Goal: Task Accomplishment & Management: Manage account settings

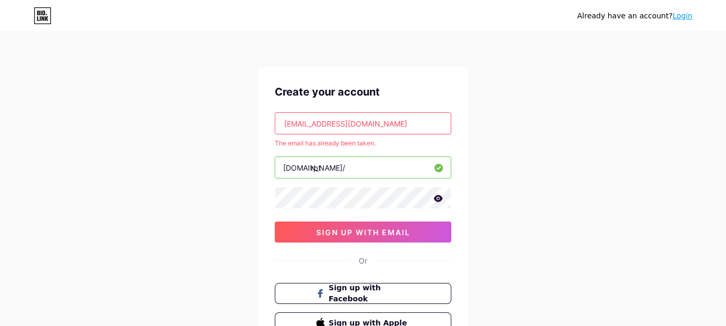
click at [682, 16] on link "Login" at bounding box center [683, 16] width 20 height 8
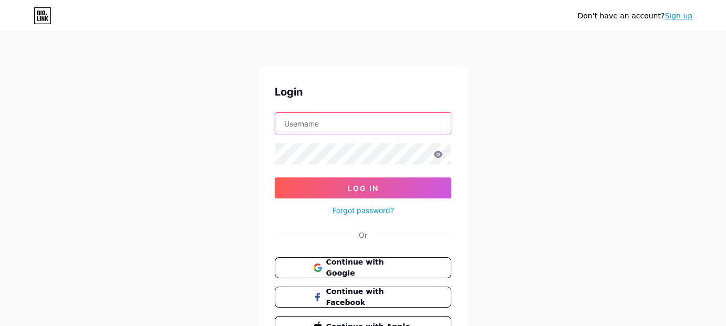
type input "[EMAIL_ADDRESS][DOMAIN_NAME]"
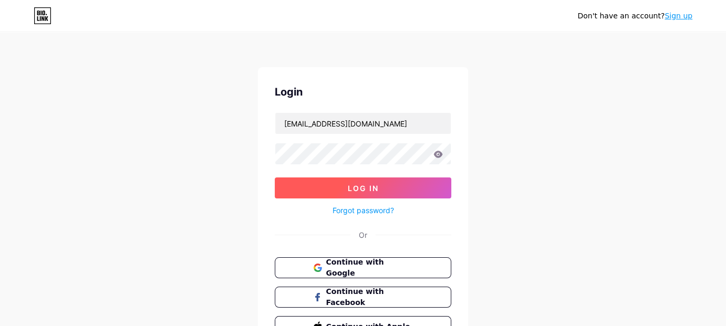
click at [351, 188] on span "Log In" at bounding box center [363, 188] width 31 height 9
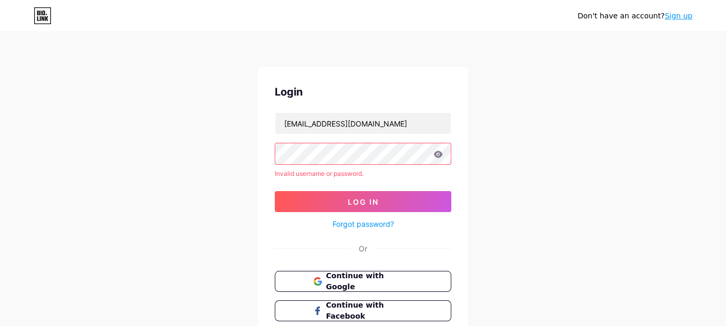
click at [438, 152] on icon at bounding box center [438, 154] width 9 height 7
click at [359, 221] on link "Forgot password?" at bounding box center [363, 224] width 61 height 11
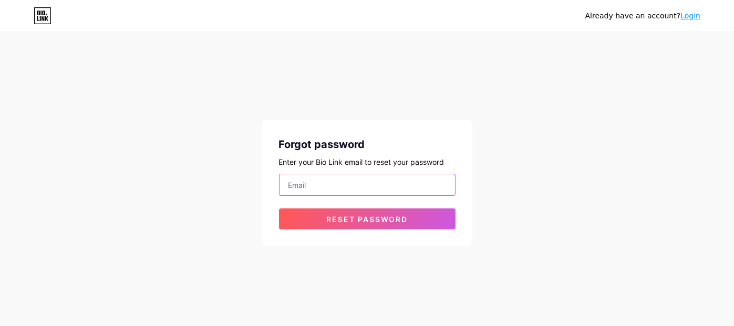
click at [346, 182] on input "email" at bounding box center [368, 184] width 176 height 21
type input "[EMAIL_ADDRESS][DOMAIN_NAME]"
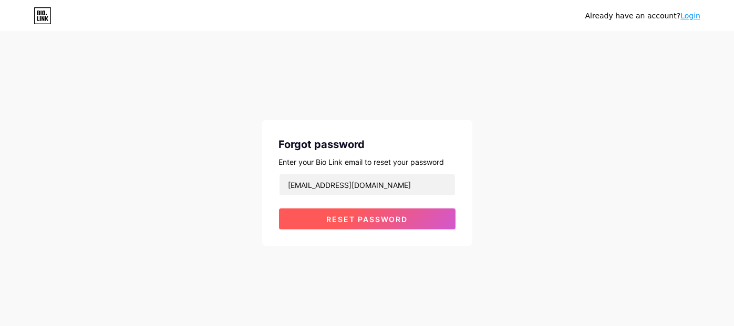
click at [335, 217] on span "Reset password" at bounding box center [366, 219] width 81 height 9
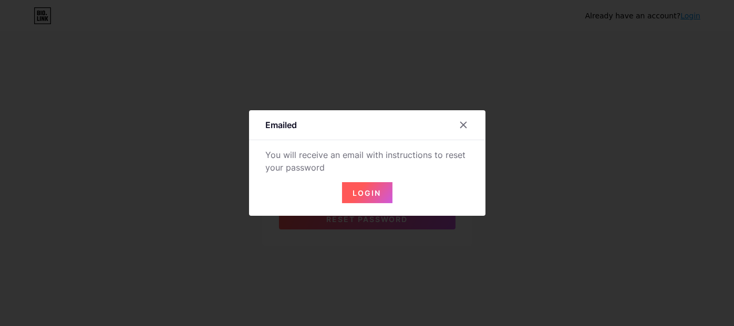
click at [355, 191] on span "Login" at bounding box center [367, 193] width 28 height 9
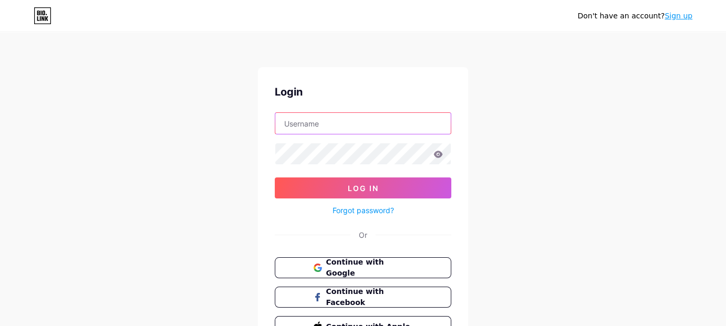
type input "[EMAIL_ADDRESS][DOMAIN_NAME]"
